Goal: Complete application form

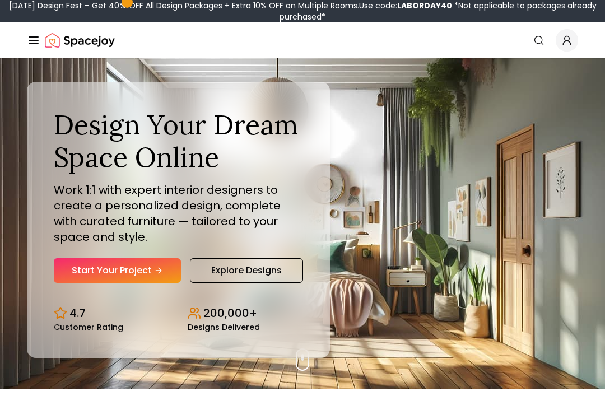
scroll to position [11, 0]
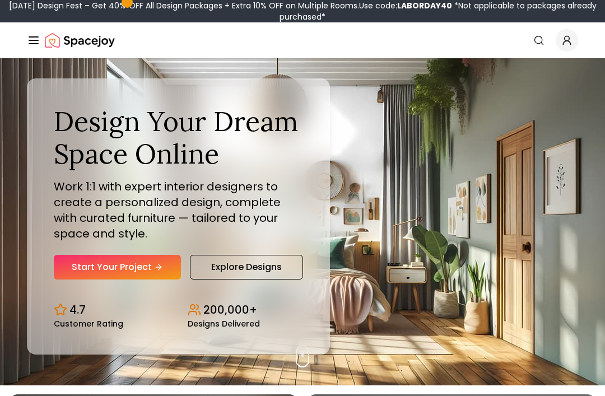
click at [59, 280] on link "Start Your Project" at bounding box center [117, 267] width 127 height 25
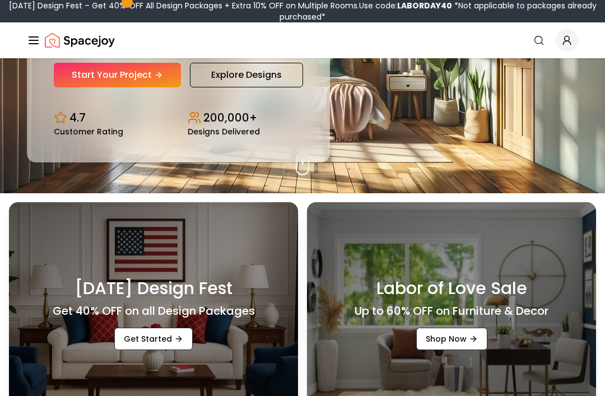
scroll to position [201, 0]
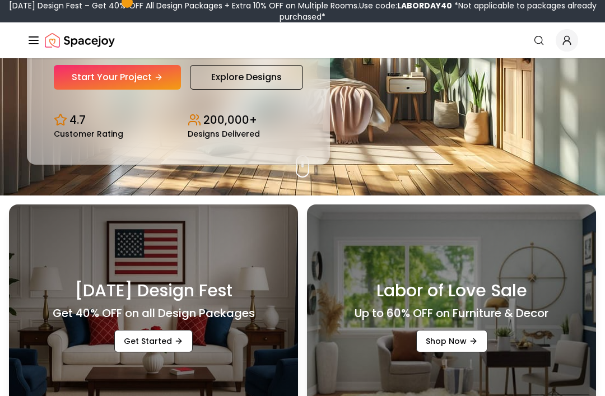
click at [82, 90] on link "Start Your Project" at bounding box center [117, 77] width 127 height 25
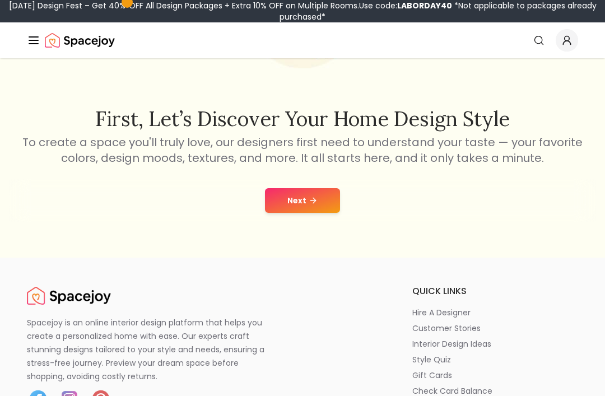
scroll to position [152, 0]
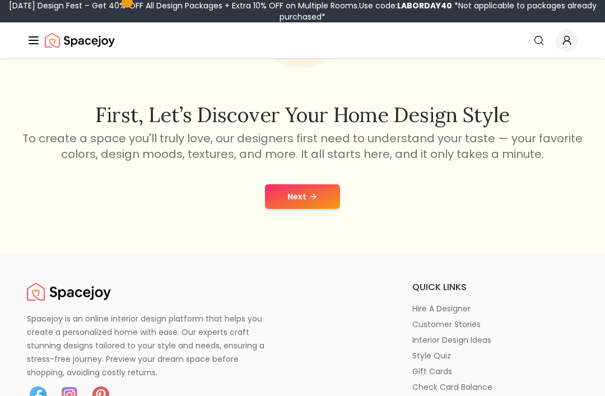
click at [307, 199] on button "Next" at bounding box center [302, 196] width 75 height 25
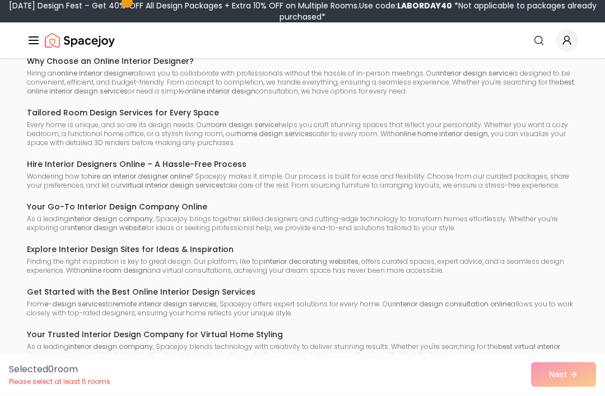
scroll to position [7286, 0]
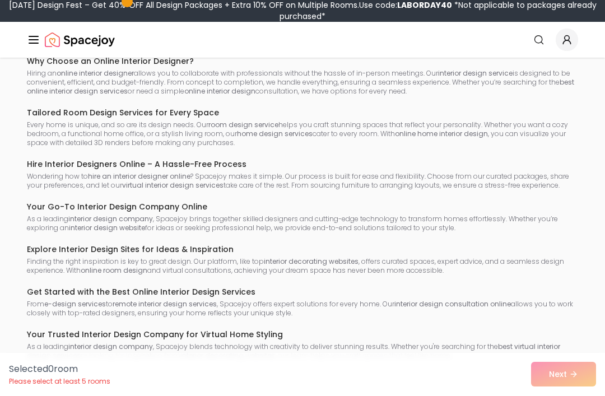
click at [582, 396] on div "Selected 0 room Please select at least 5 rooms Next" at bounding box center [302, 375] width 605 height 43
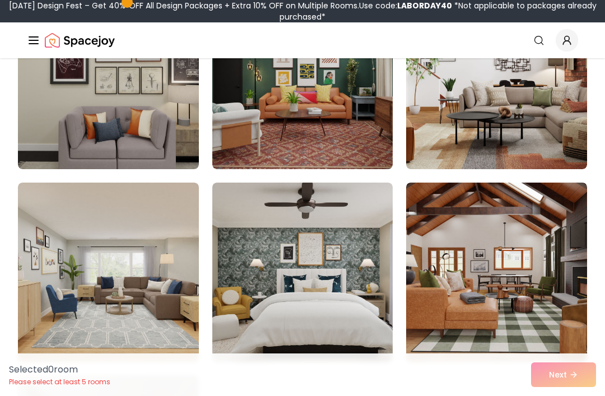
scroll to position [6152, 0]
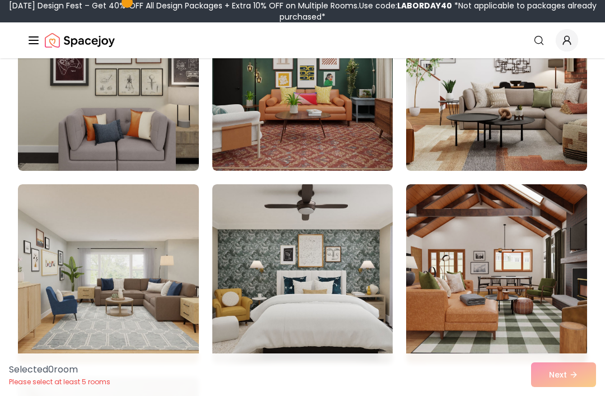
click at [79, 322] on img at bounding box center [108, 273] width 181 height 179
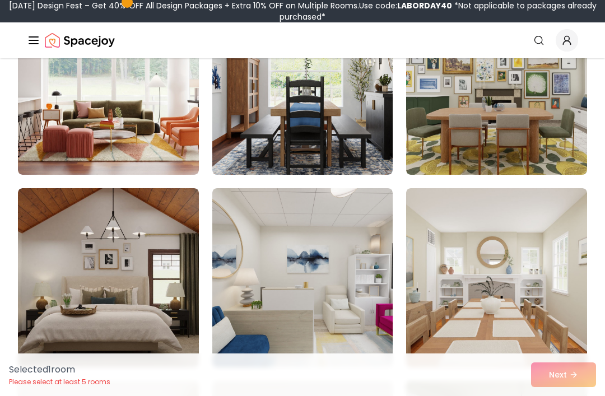
click at [71, 281] on img at bounding box center [108, 277] width 181 height 179
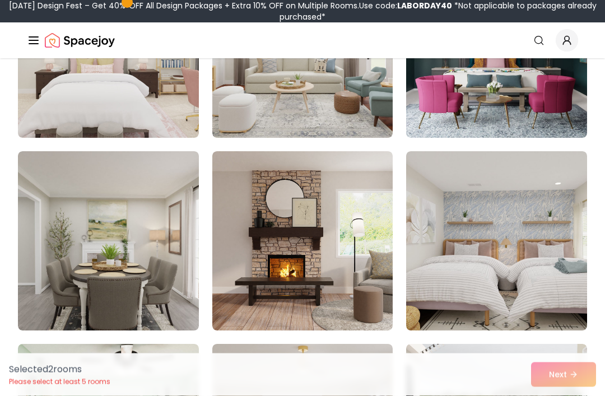
scroll to position [4725, 0]
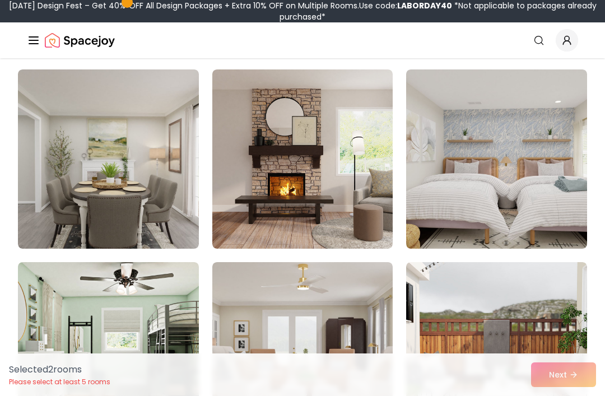
click at [48, 226] on img at bounding box center [108, 159] width 181 height 179
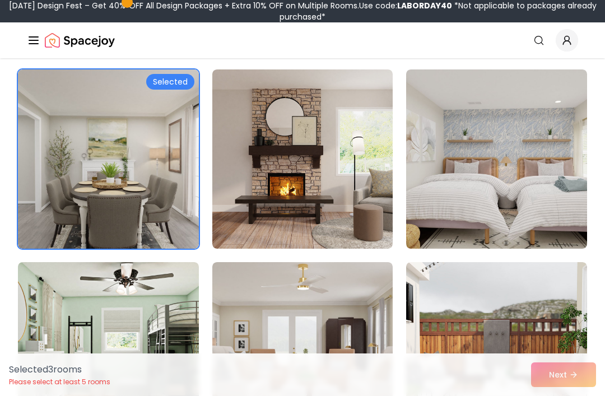
click at [374, 209] on img at bounding box center [302, 159] width 181 height 179
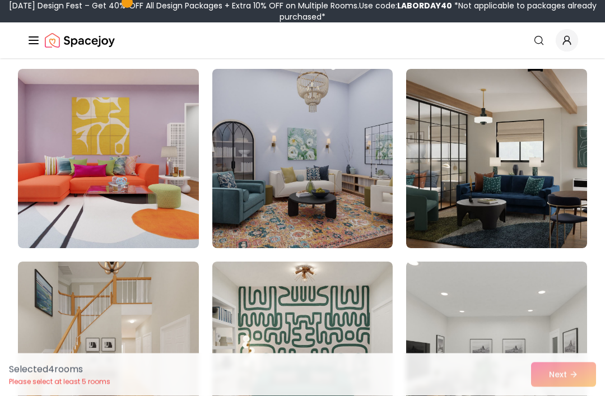
scroll to position [5689, 0]
click at [61, 189] on img at bounding box center [108, 158] width 181 height 179
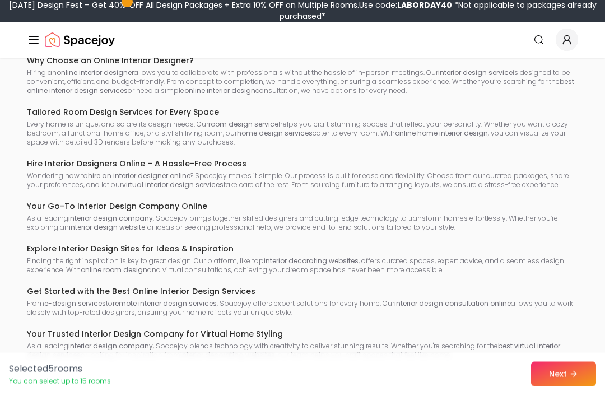
scroll to position [7286, 0]
click at [585, 387] on button "Next" at bounding box center [563, 375] width 65 height 25
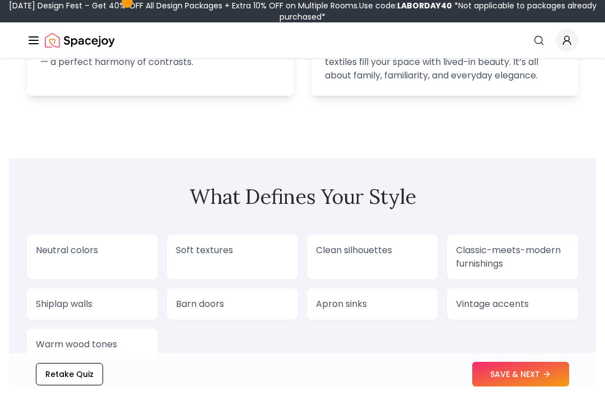
scroll to position [903, 0]
click at [60, 261] on div "Neutral colors" at bounding box center [92, 256] width 131 height 45
click at [63, 257] on div "Neutral colors" at bounding box center [92, 256] width 131 height 45
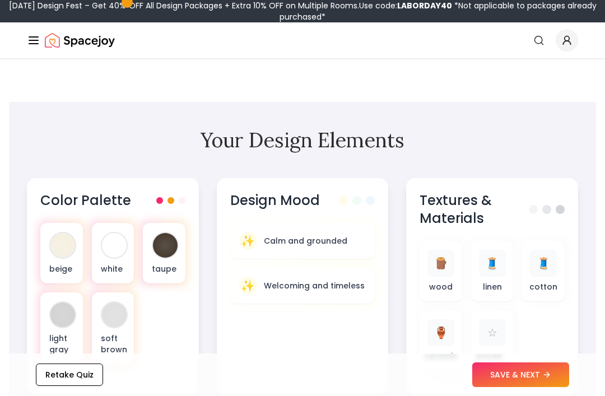
scroll to position [326, 0]
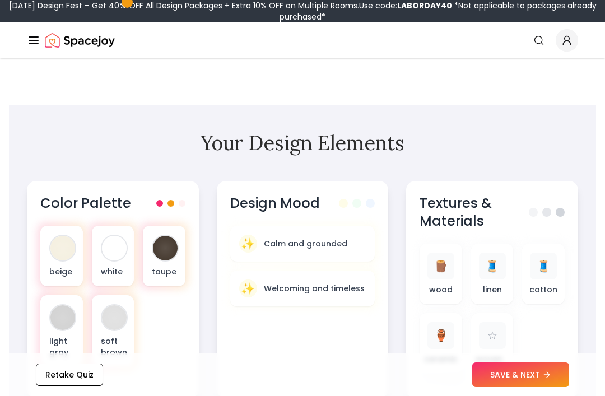
click at [102, 261] on div "white" at bounding box center [113, 256] width 43 height 61
click at [48, 260] on div "beige" at bounding box center [61, 256] width 43 height 61
click at [140, 254] on div "beige white taupe light gray soft brown" at bounding box center [112, 296] width 145 height 141
click at [110, 263] on div "white" at bounding box center [113, 256] width 43 height 61
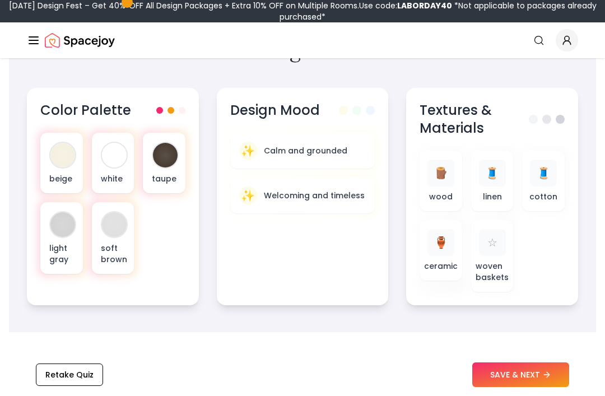
click at [59, 250] on p "light gray" at bounding box center [61, 254] width 25 height 22
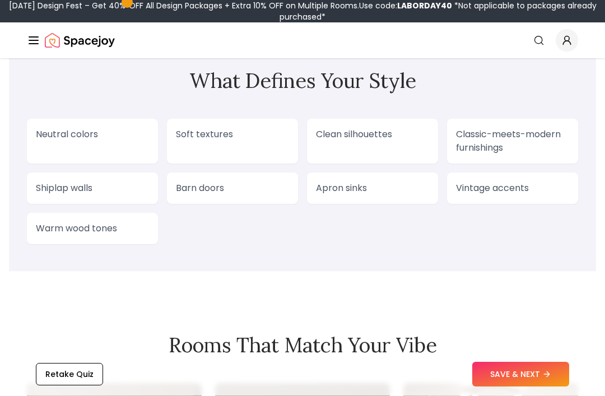
scroll to position [1017, 0]
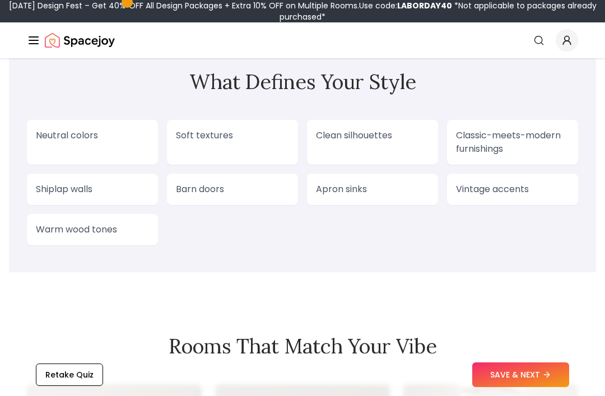
click at [52, 151] on div "Neutral colors" at bounding box center [92, 142] width 131 height 45
click at [66, 141] on p "Neutral colors" at bounding box center [92, 135] width 113 height 13
click at [82, 144] on div "Neutral colors" at bounding box center [92, 142] width 131 height 45
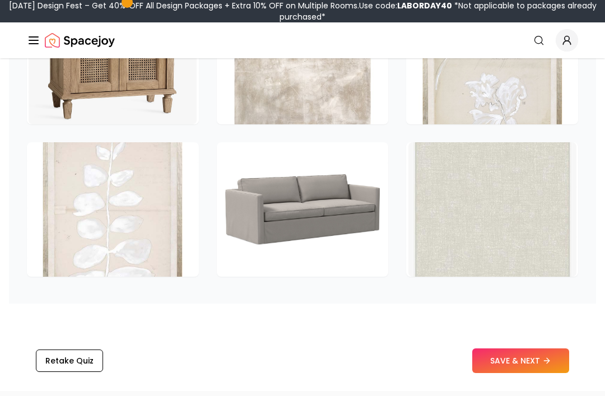
scroll to position [1730, 0]
click at [555, 365] on button "SAVE & NEXT" at bounding box center [521, 360] width 97 height 25
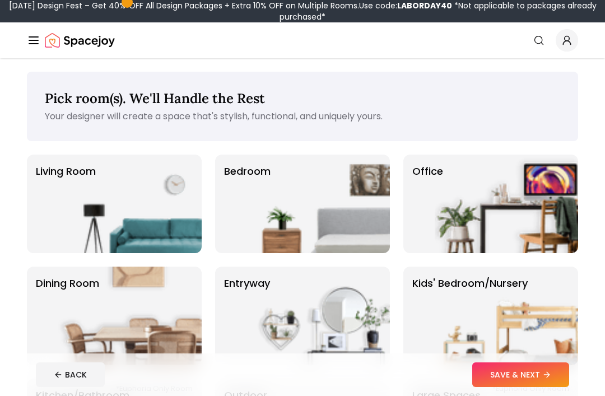
scroll to position [1, 0]
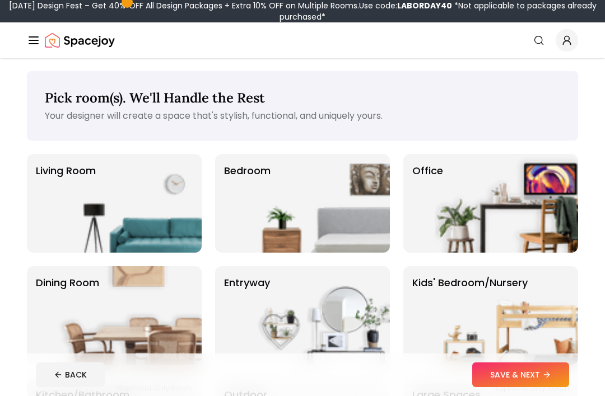
click at [76, 218] on img at bounding box center [130, 203] width 144 height 99
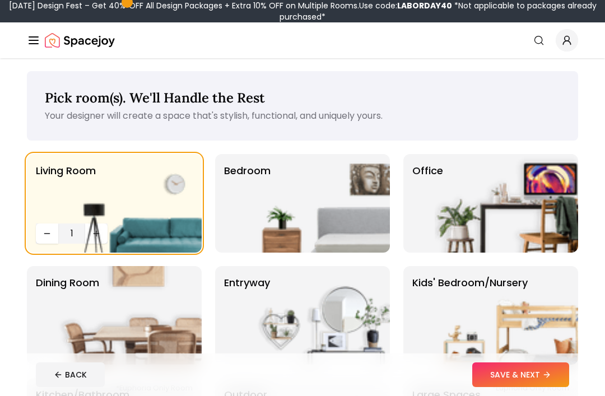
click at [95, 239] on img at bounding box center [130, 203] width 144 height 99
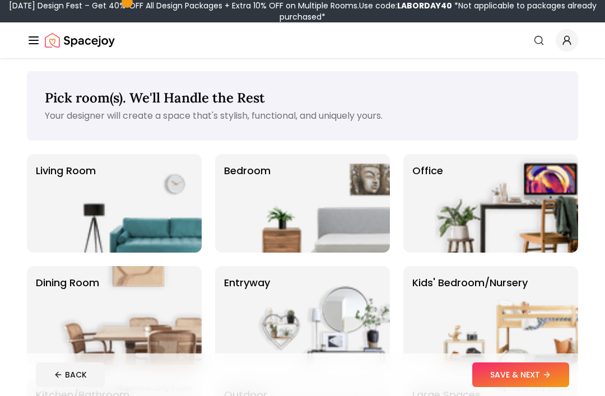
click at [62, 221] on img at bounding box center [130, 203] width 144 height 99
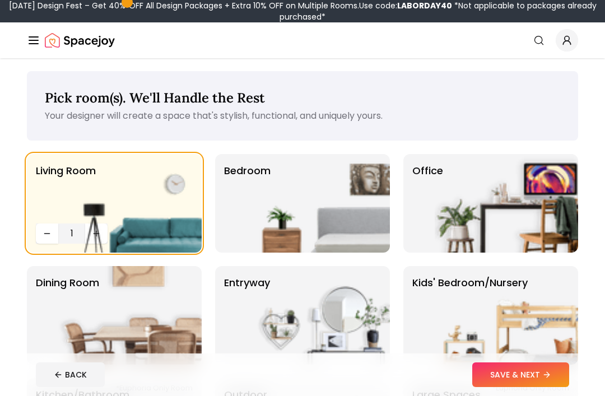
click at [100, 237] on img at bounding box center [130, 203] width 144 height 99
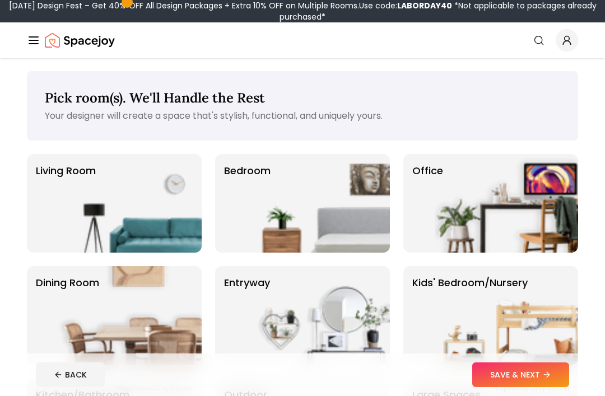
click at [70, 225] on img at bounding box center [130, 203] width 144 height 99
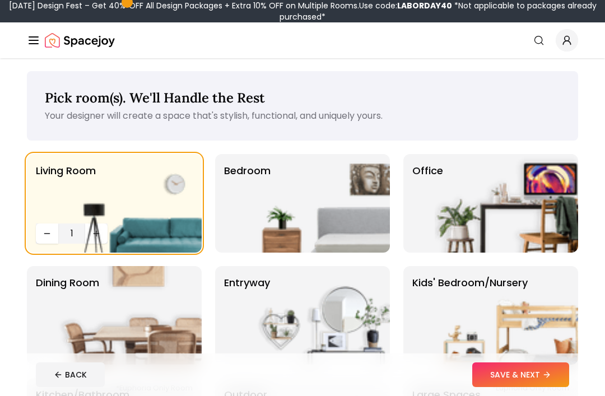
click at [89, 236] on img at bounding box center [130, 203] width 144 height 99
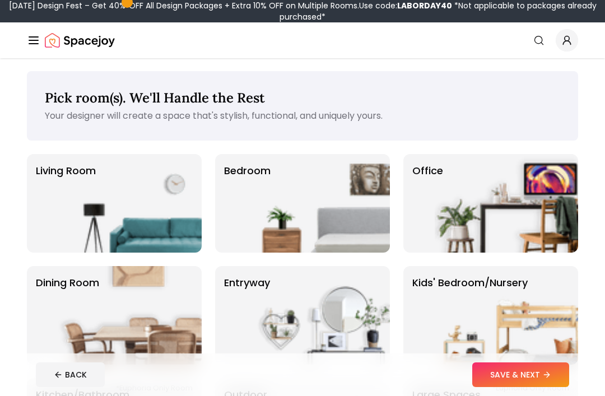
click at [346, 221] on img at bounding box center [319, 203] width 144 height 99
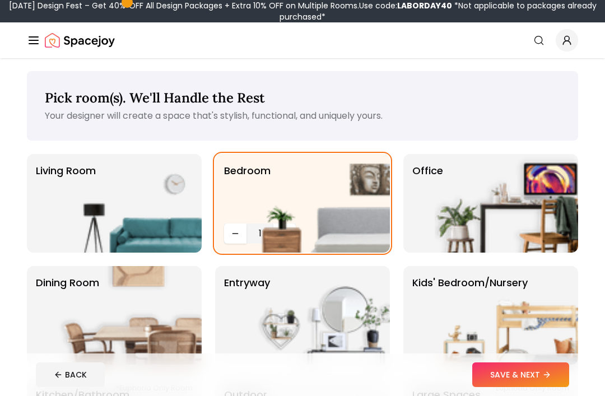
click at [286, 235] on img at bounding box center [319, 203] width 144 height 99
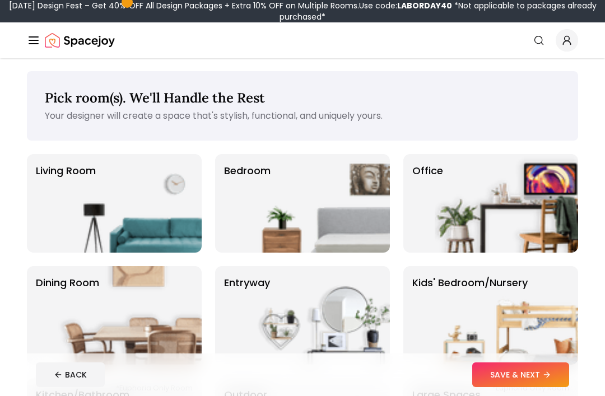
click at [283, 228] on img at bounding box center [319, 203] width 144 height 99
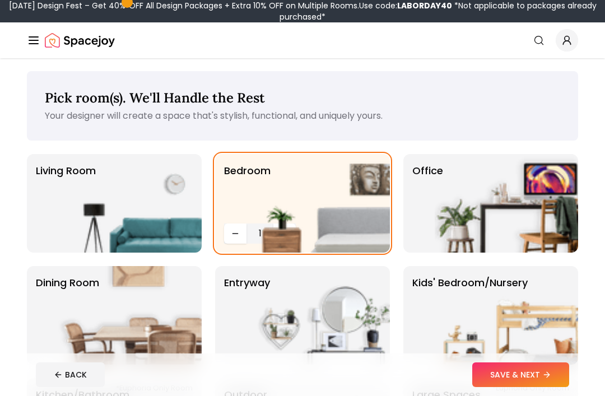
click at [320, 213] on img at bounding box center [319, 203] width 144 height 99
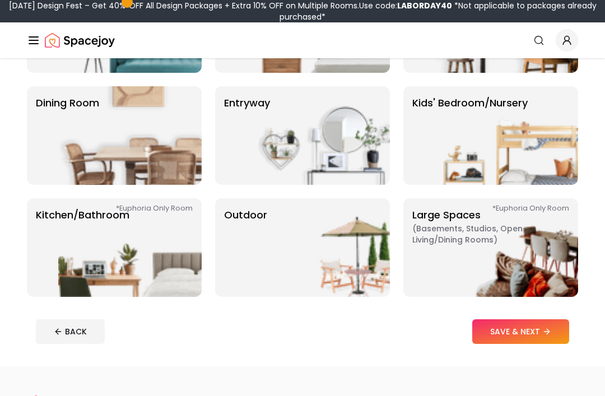
scroll to position [179, 0]
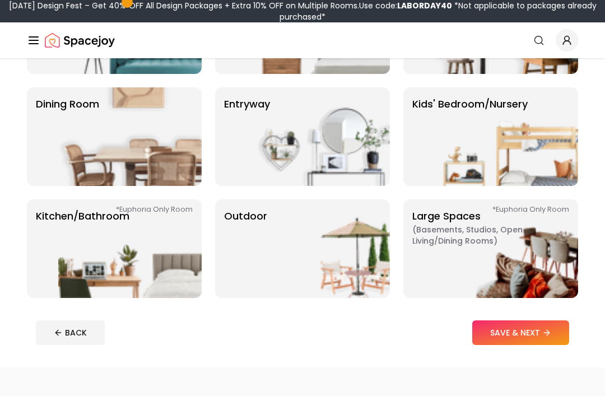
click at [64, 281] on img at bounding box center [130, 249] width 144 height 99
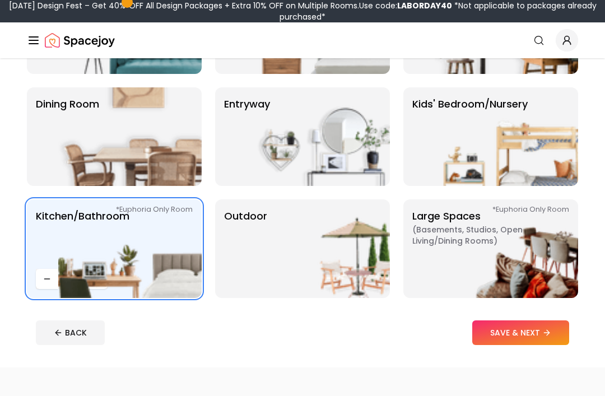
click at [95, 279] on img at bounding box center [130, 249] width 144 height 99
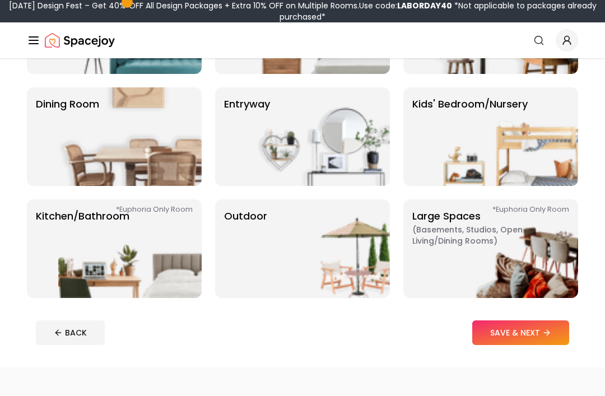
click at [542, 324] on button "SAVE & NEXT" at bounding box center [521, 333] width 97 height 25
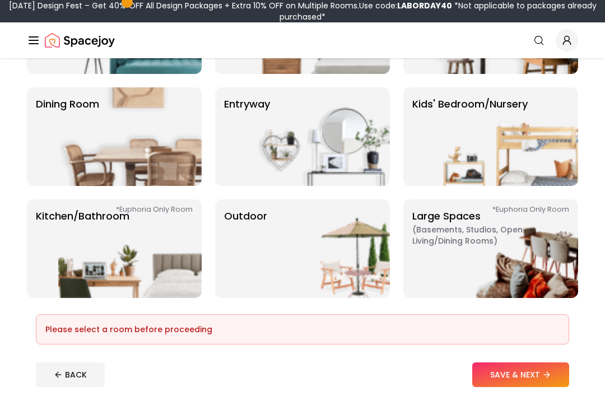
click at [524, 240] on img at bounding box center [507, 249] width 144 height 99
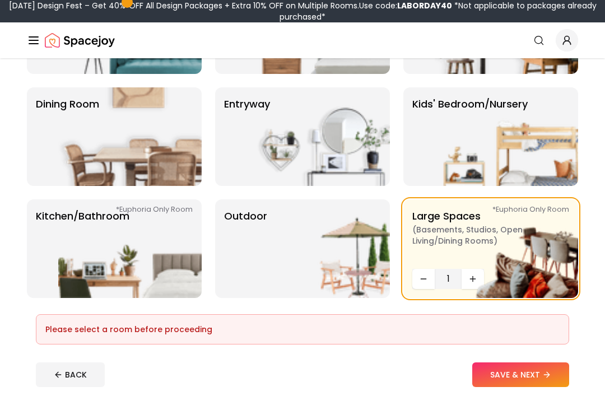
click at [538, 378] on button "SAVE & NEXT" at bounding box center [521, 375] width 97 height 25
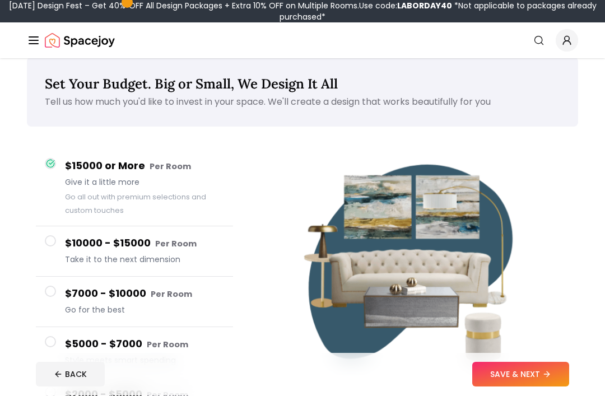
scroll to position [15, 0]
click at [54, 186] on button "$15000 or More Per Room Give it a little more Go all out with premium selection…" at bounding box center [134, 187] width 197 height 77
click at [533, 387] on button "SAVE & NEXT" at bounding box center [521, 375] width 97 height 25
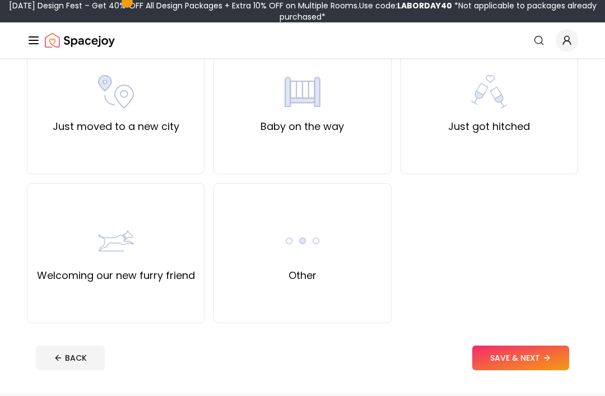
scroll to position [419, 0]
click at [256, 286] on div "Other" at bounding box center [303, 253] width 178 height 140
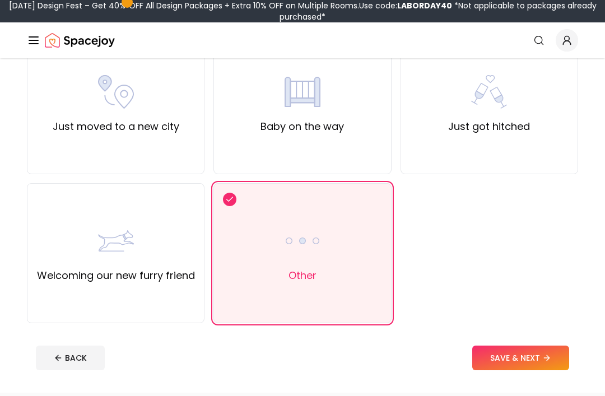
click at [544, 353] on button "SAVE & NEXT" at bounding box center [521, 358] width 97 height 25
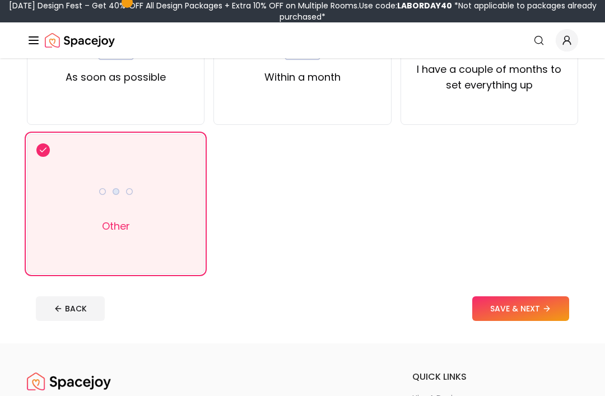
click at [527, 308] on button "SAVE & NEXT" at bounding box center [521, 309] width 97 height 25
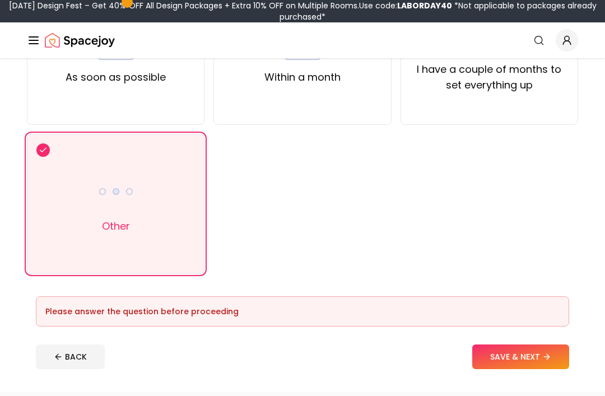
scroll to position [170, 0]
click at [529, 350] on button "SAVE & NEXT" at bounding box center [521, 357] width 97 height 25
click at [527, 353] on button "SAVE & NEXT" at bounding box center [521, 357] width 97 height 25
click at [58, 197] on div "Other" at bounding box center [116, 204] width 178 height 140
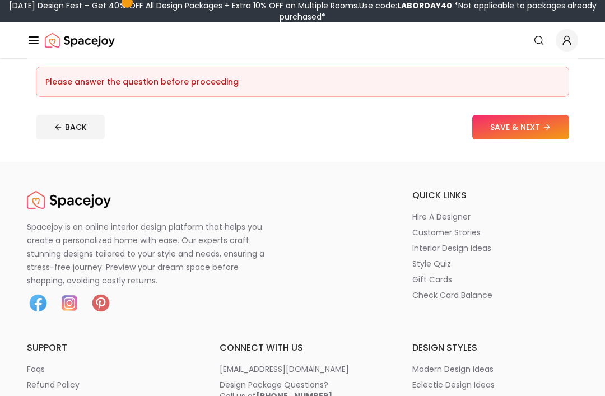
scroll to position [400, 0]
click at [535, 145] on footer "Please answer the question before proceeding BACK SAVE & NEXT" at bounding box center [303, 102] width 552 height 91
click at [545, 135] on button "SAVE & NEXT" at bounding box center [521, 126] width 97 height 25
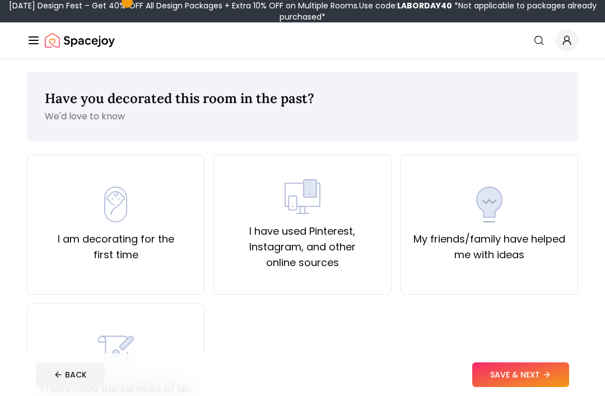
click at [56, 128] on div "Have you decorated this room in the past? We'd love to know" at bounding box center [303, 107] width 552 height 70
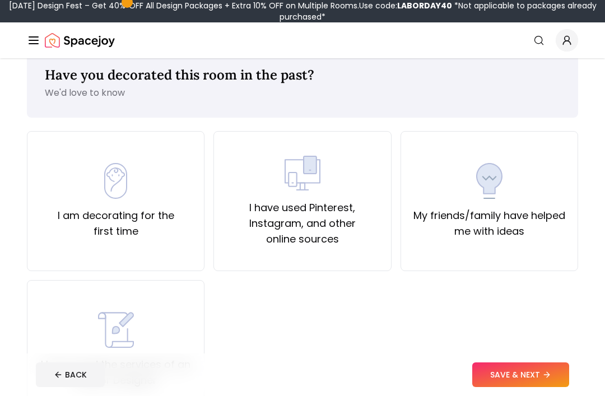
scroll to position [27, 0]
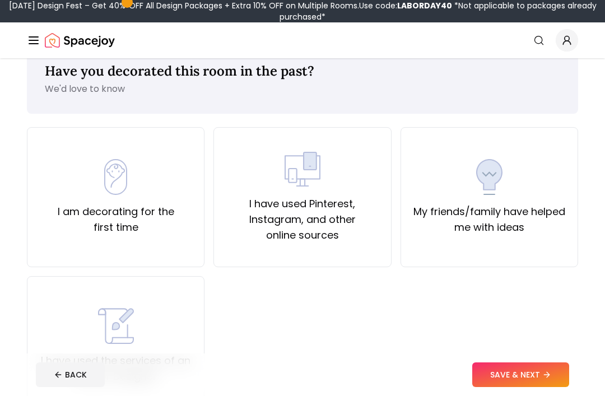
click at [97, 198] on div "I am decorating for the first time" at bounding box center [115, 197] width 159 height 76
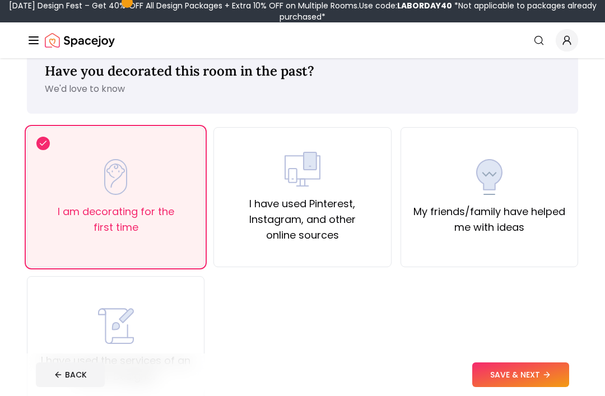
click at [534, 387] on button "SAVE & NEXT" at bounding box center [521, 375] width 97 height 25
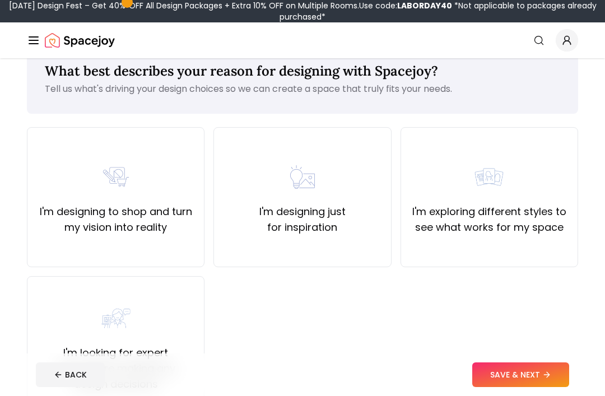
click at [261, 230] on label "I'm designing just for inspiration" at bounding box center [302, 219] width 159 height 31
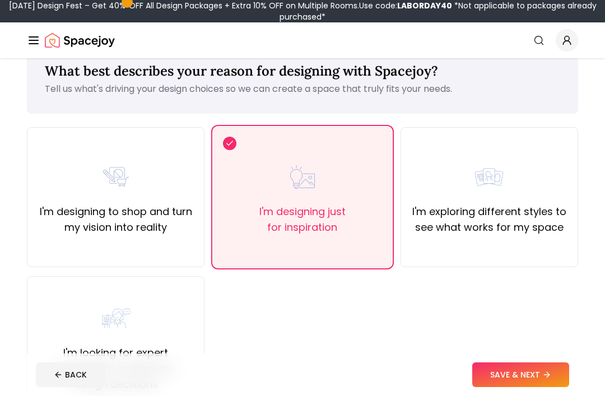
click at [520, 387] on button "SAVE & NEXT" at bounding box center [521, 375] width 97 height 25
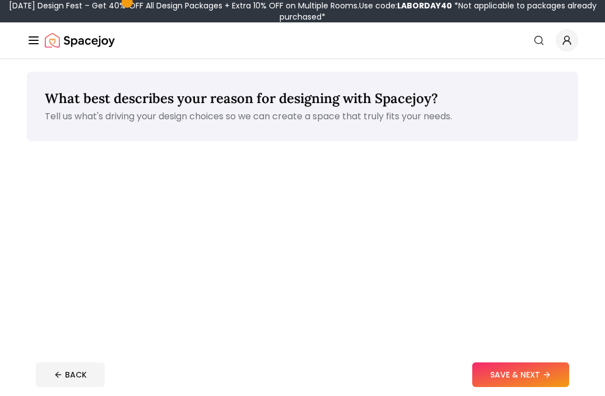
scroll to position [64, 0]
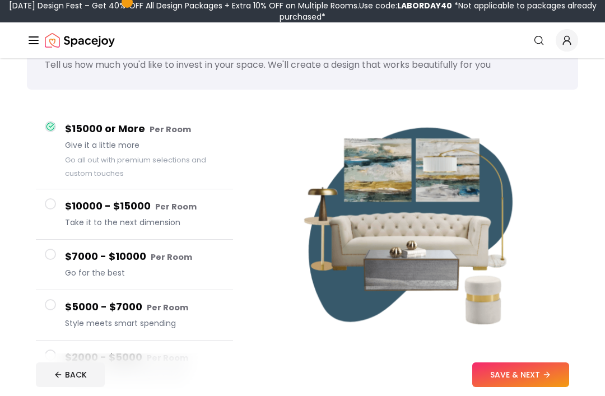
scroll to position [179, 0]
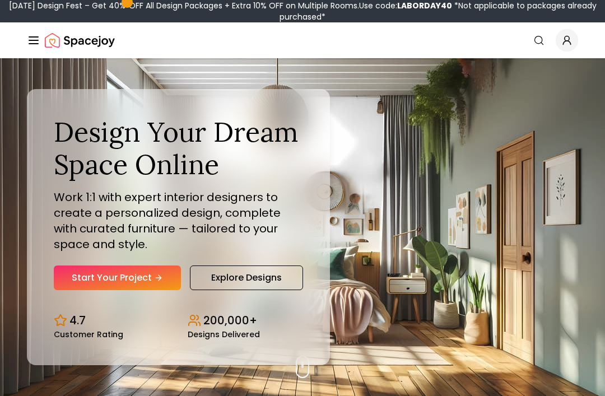
click at [68, 279] on div "Design Your Dream Space Online Work 1:1 with expert interior designers to creat…" at bounding box center [178, 203] width 249 height 174
click at [92, 290] on link "Start Your Project" at bounding box center [117, 278] width 127 height 25
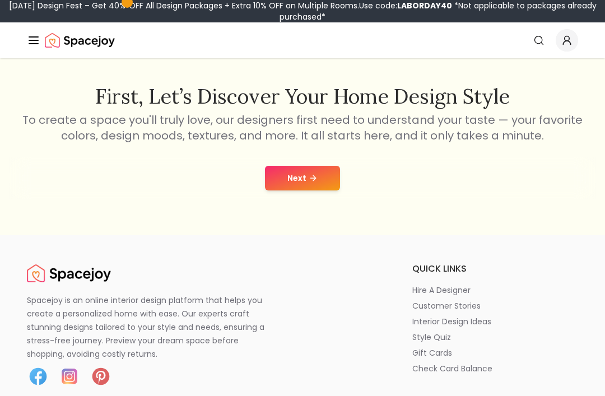
scroll to position [180, 0]
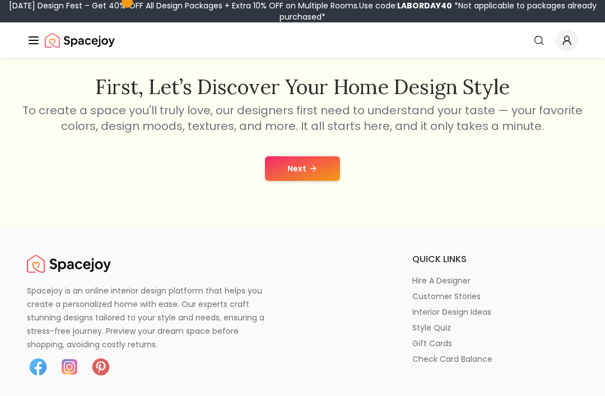
click at [311, 165] on icon at bounding box center [313, 168] width 9 height 9
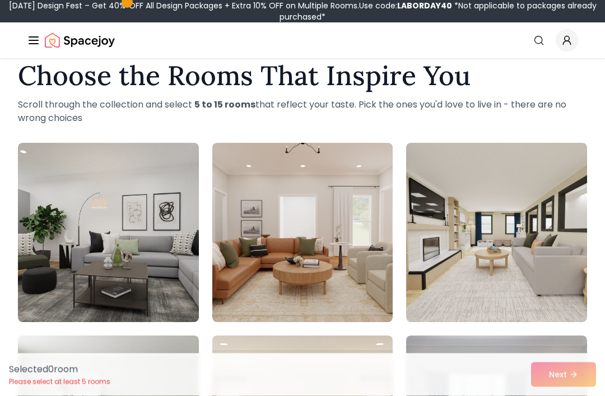
scroll to position [25, 0]
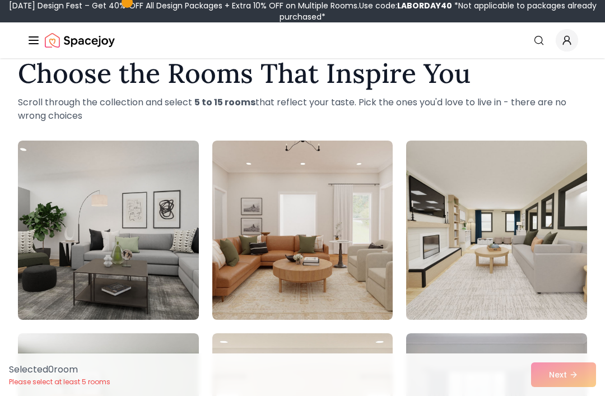
click at [522, 269] on img at bounding box center [496, 230] width 181 height 179
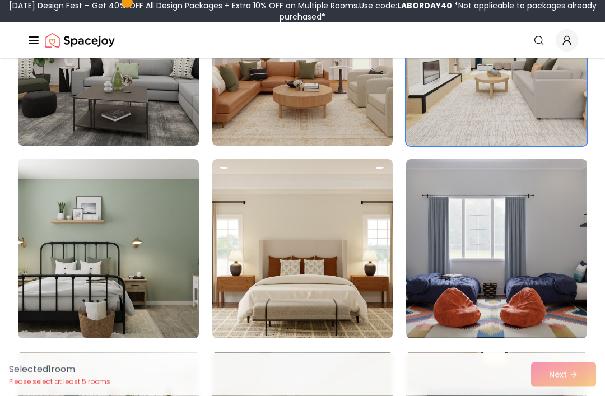
scroll to position [200, 0]
click at [512, 258] on img at bounding box center [496, 248] width 181 height 179
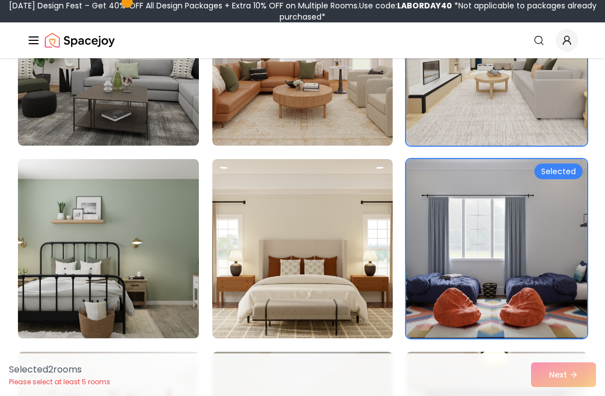
click at [236, 255] on img at bounding box center [302, 248] width 181 height 179
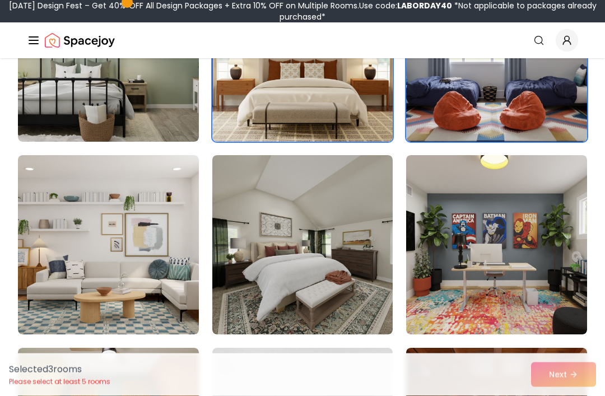
scroll to position [410, 0]
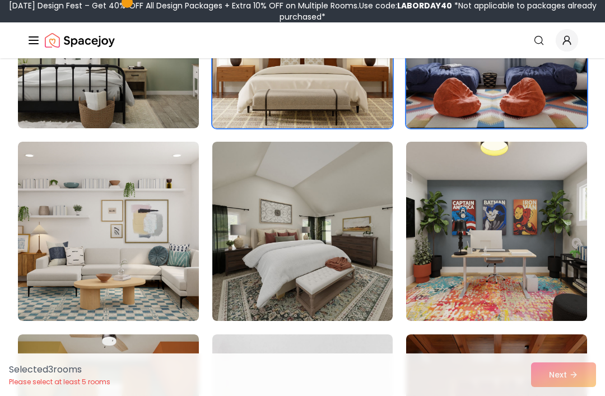
click at [68, 247] on img at bounding box center [108, 231] width 181 height 179
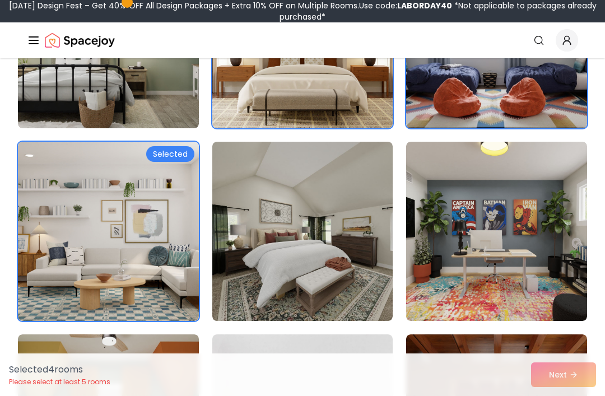
click at [262, 254] on img at bounding box center [302, 231] width 181 height 179
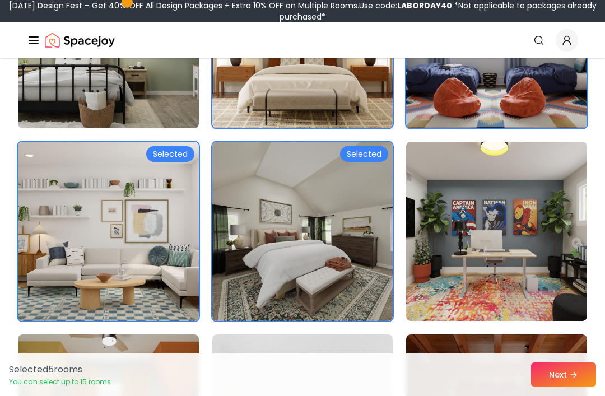
click at [577, 380] on icon at bounding box center [574, 375] width 9 height 9
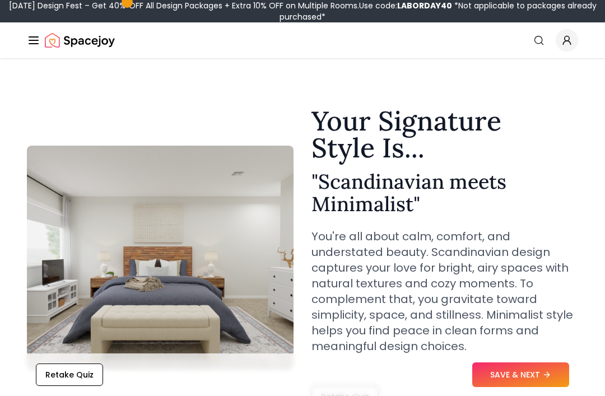
click at [549, 370] on button "SAVE & NEXT" at bounding box center [521, 375] width 97 height 25
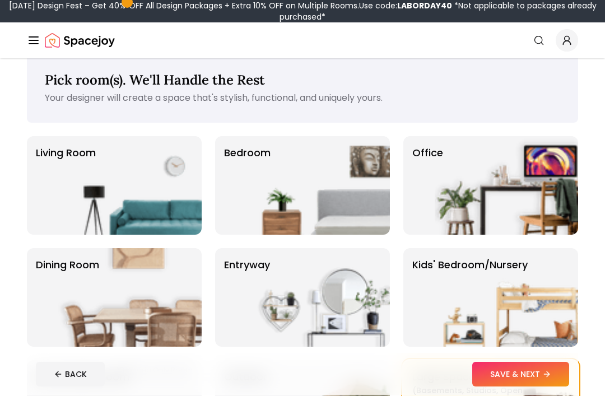
scroll to position [18, 0]
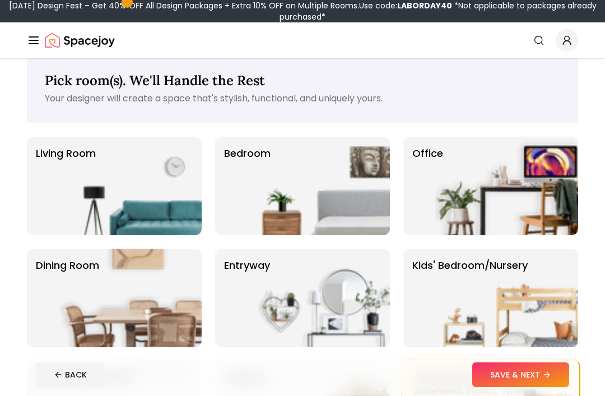
click at [303, 177] on img at bounding box center [319, 186] width 144 height 99
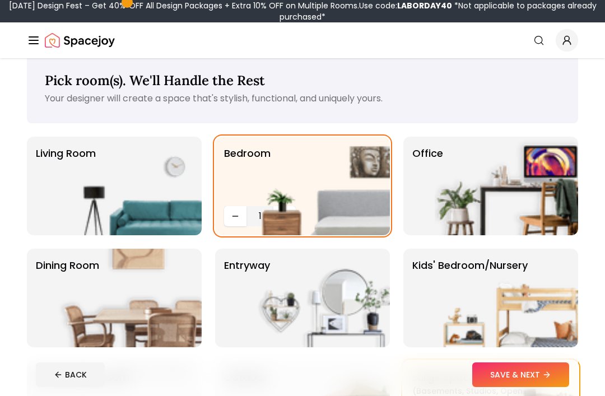
click at [277, 230] on img at bounding box center [319, 186] width 144 height 99
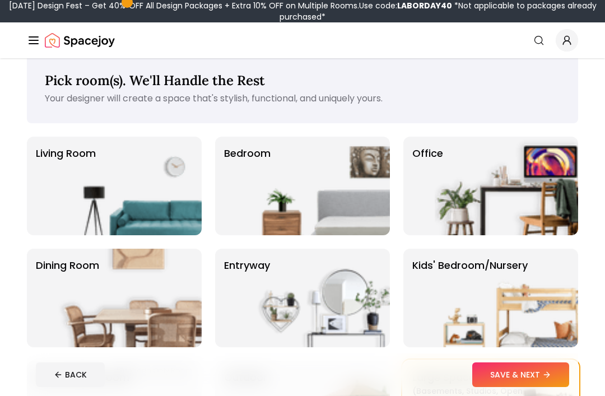
click at [290, 213] on img at bounding box center [319, 186] width 144 height 99
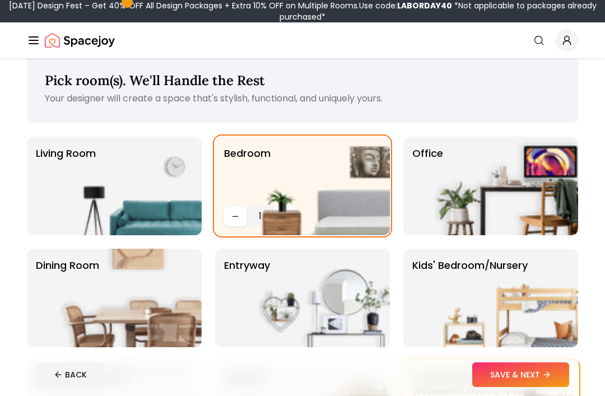
click at [321, 191] on img at bounding box center [319, 186] width 144 height 99
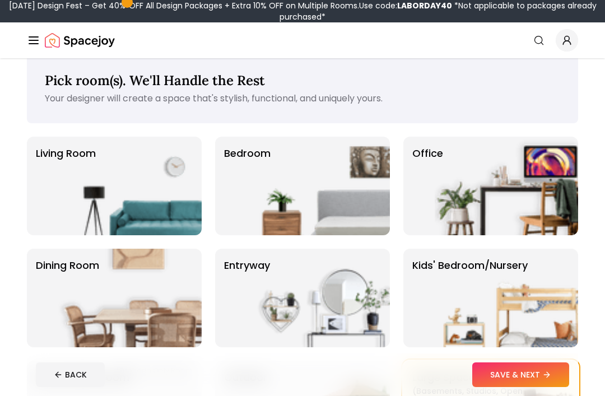
scroll to position [0, 0]
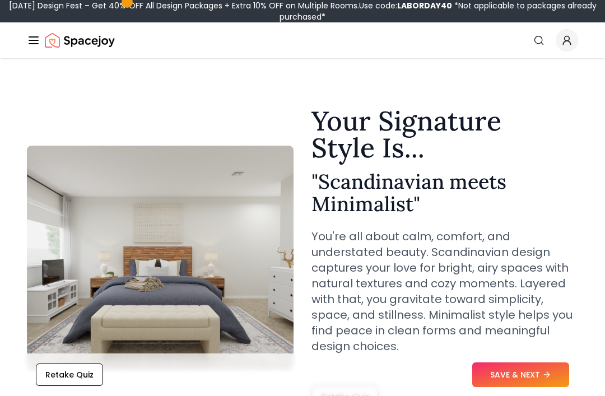
click at [562, 210] on h2 "" Scandinavian meets Minimalist "" at bounding box center [445, 192] width 267 height 45
